Goal: Transaction & Acquisition: Purchase product/service

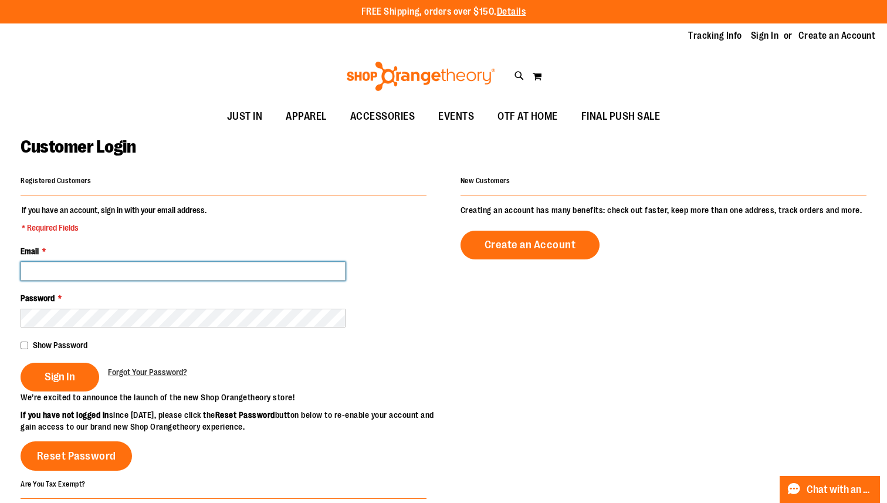
type input "**********"
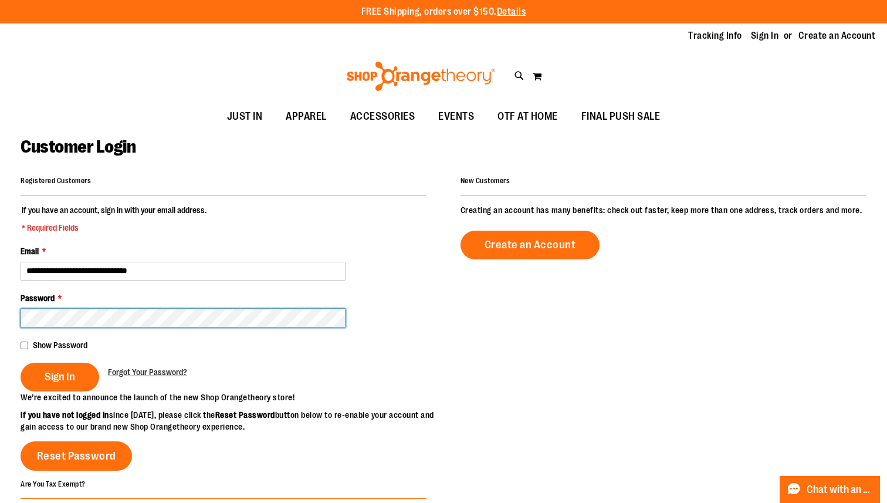
type input "**********"
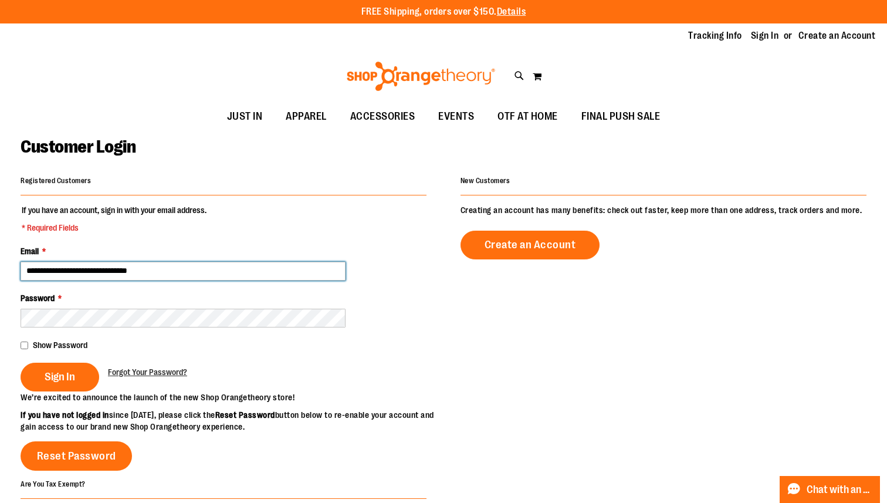
click at [87, 271] on input "**********" at bounding box center [183, 271] width 325 height 19
